Goal: Check status: Check status

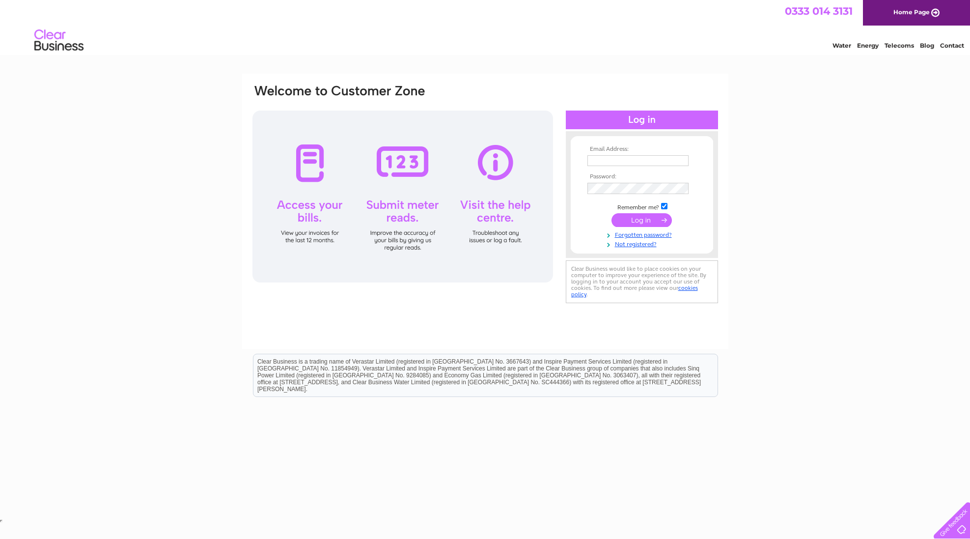
type input "[PERSON_NAME][EMAIL_ADDRESS][DOMAIN_NAME]"
click at [639, 218] on input "submit" at bounding box center [641, 221] width 60 height 14
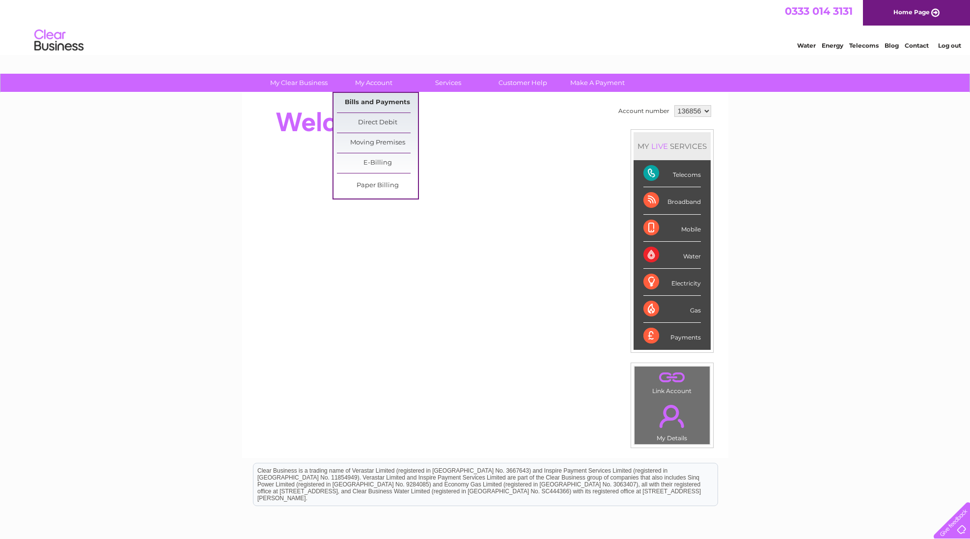
click at [370, 101] on link "Bills and Payments" at bounding box center [377, 103] width 81 height 20
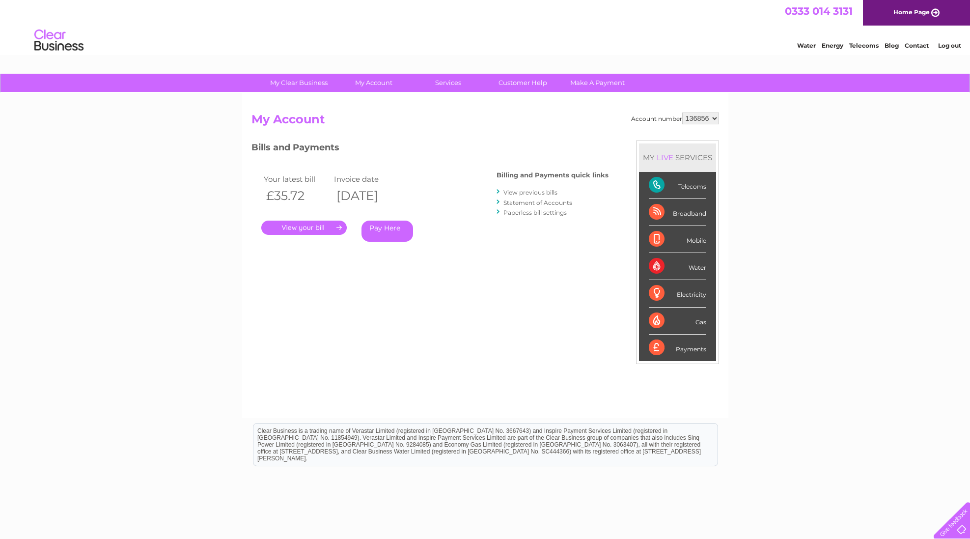
click at [300, 223] on link "." at bounding box center [303, 227] width 85 height 14
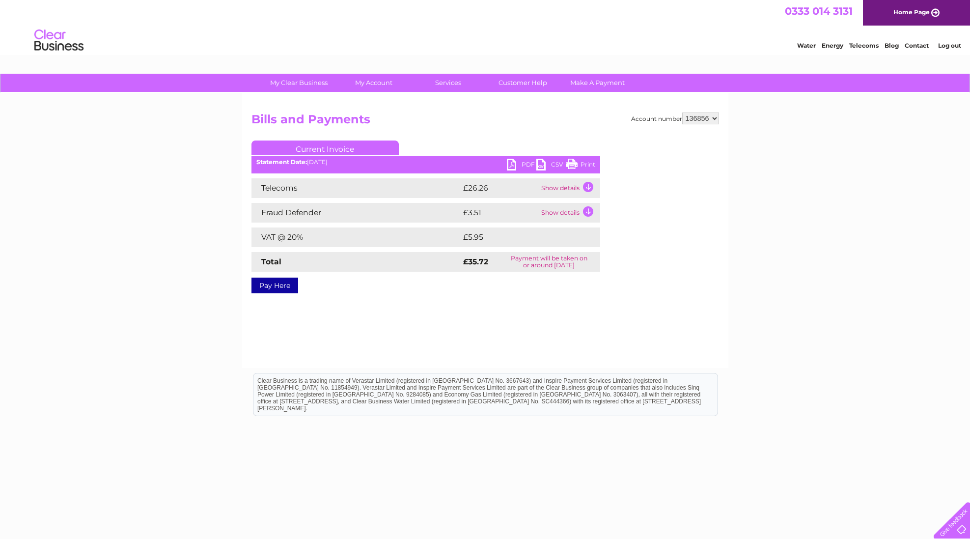
click at [588, 186] on td "Show details" at bounding box center [569, 188] width 61 height 20
